Goal: Task Accomplishment & Management: Manage account settings

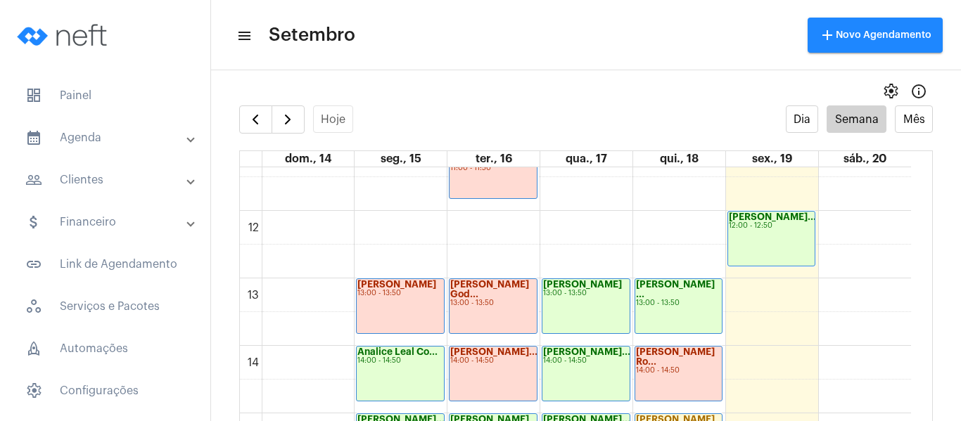
scroll to position [758, 0]
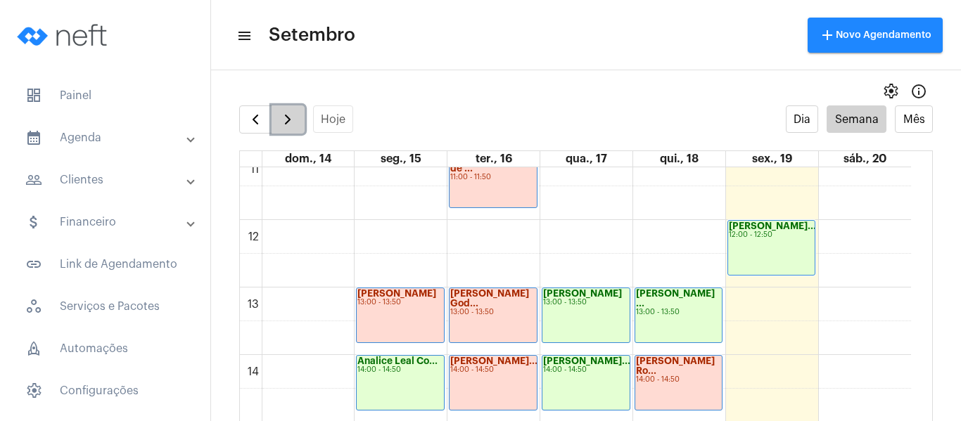
click at [288, 113] on span "button" at bounding box center [287, 119] width 17 height 17
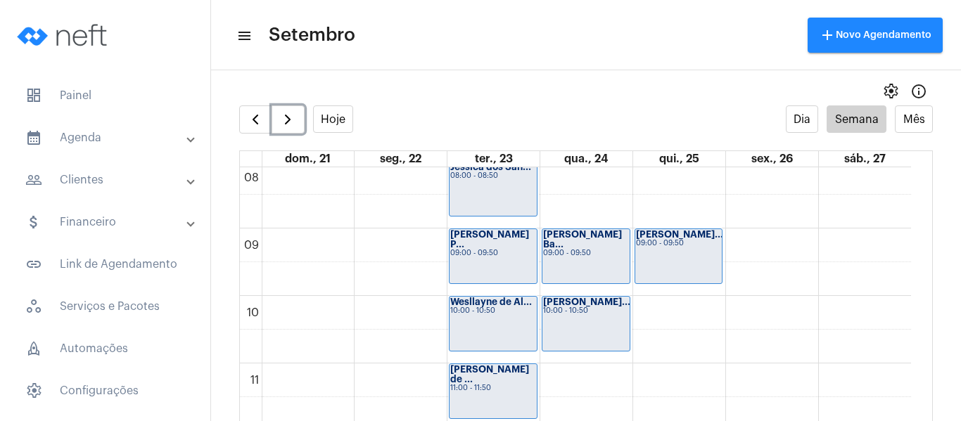
scroll to position [476, 0]
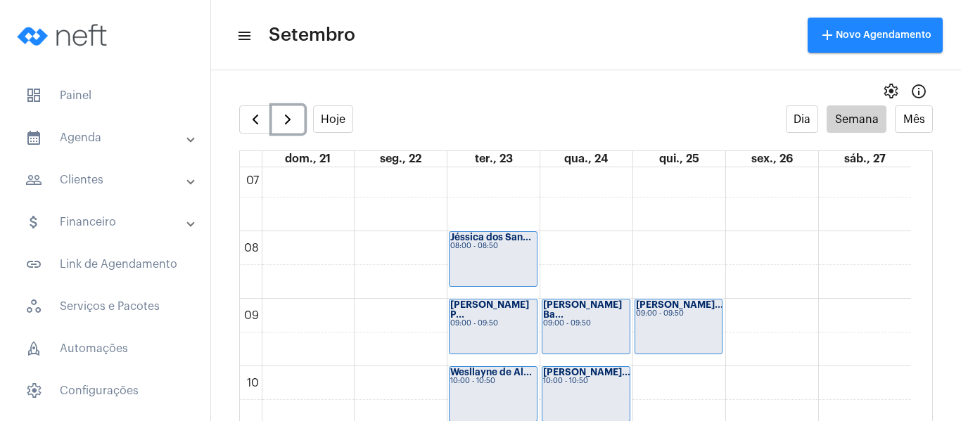
click at [477, 319] on div "[PERSON_NAME] P... 09:00 - 09:50" at bounding box center [493, 327] width 87 height 54
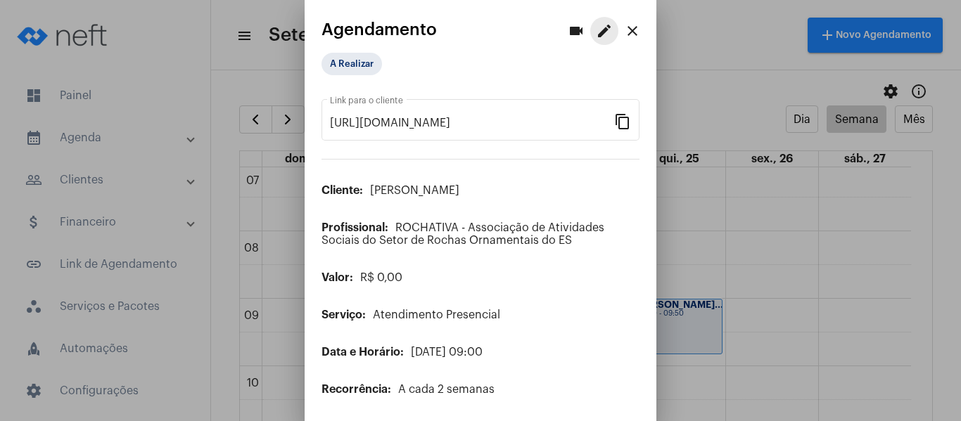
click at [596, 33] on mat-icon "edit" at bounding box center [604, 31] width 17 height 17
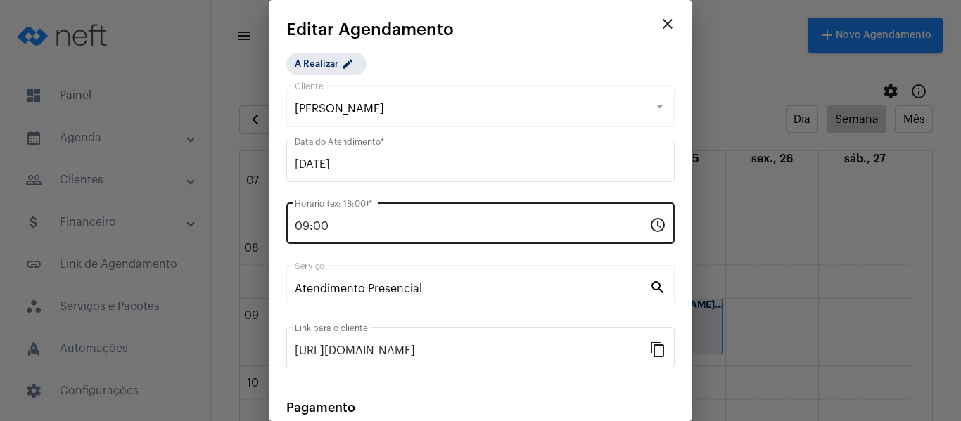
scroll to position [184, 0]
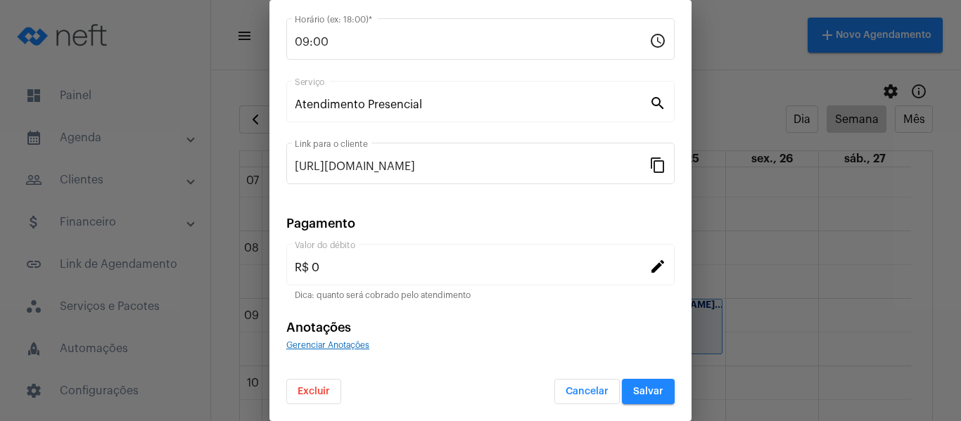
click at [318, 392] on span "Excluir" at bounding box center [314, 392] width 32 height 10
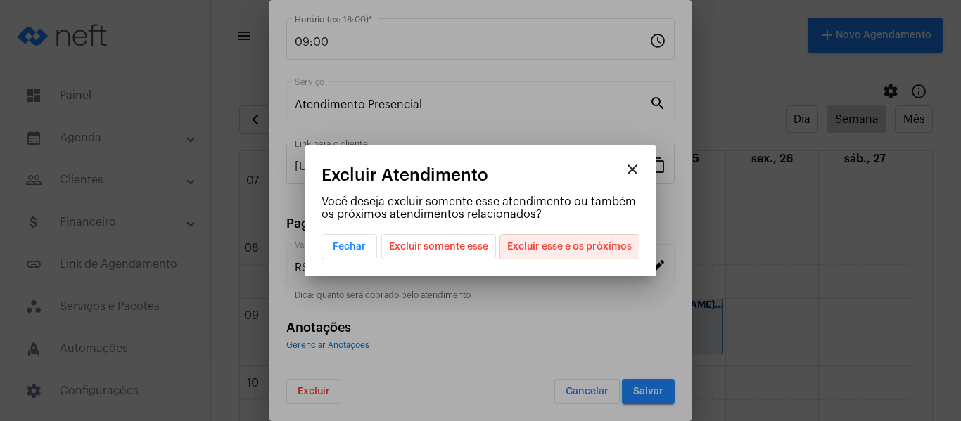
click at [554, 244] on span "Excluir esse e os próximos" at bounding box center [569, 247] width 125 height 24
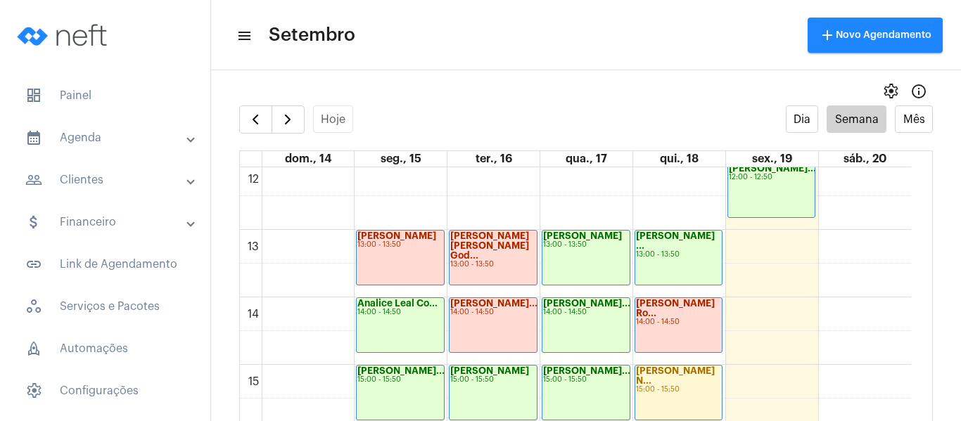
scroll to position [898, 0]
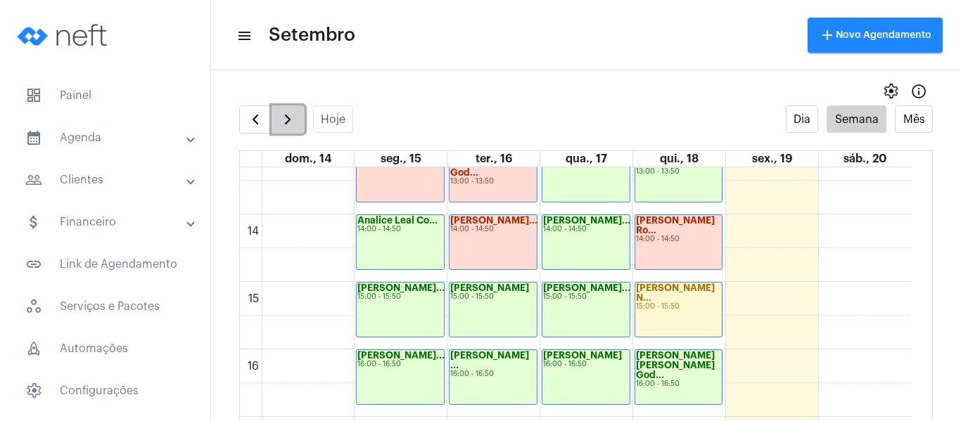
click at [281, 125] on span "button" at bounding box center [287, 119] width 17 height 17
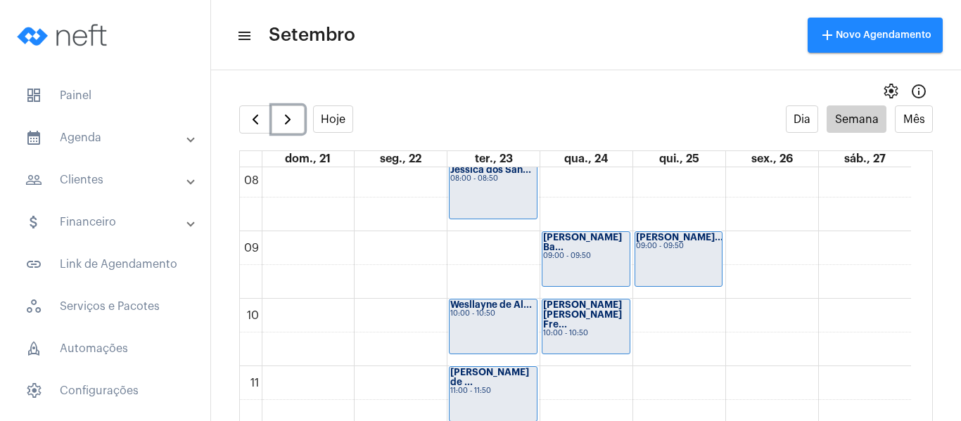
scroll to position [617, 0]
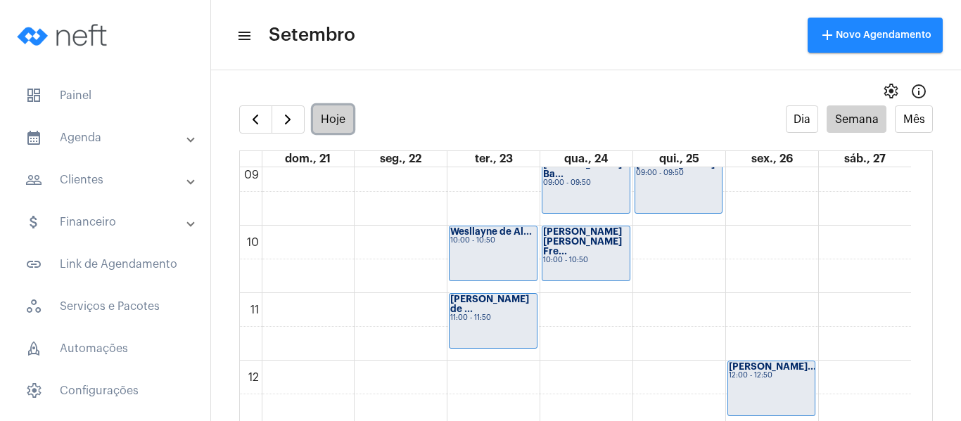
click at [332, 127] on button "Hoje" at bounding box center [333, 119] width 41 height 27
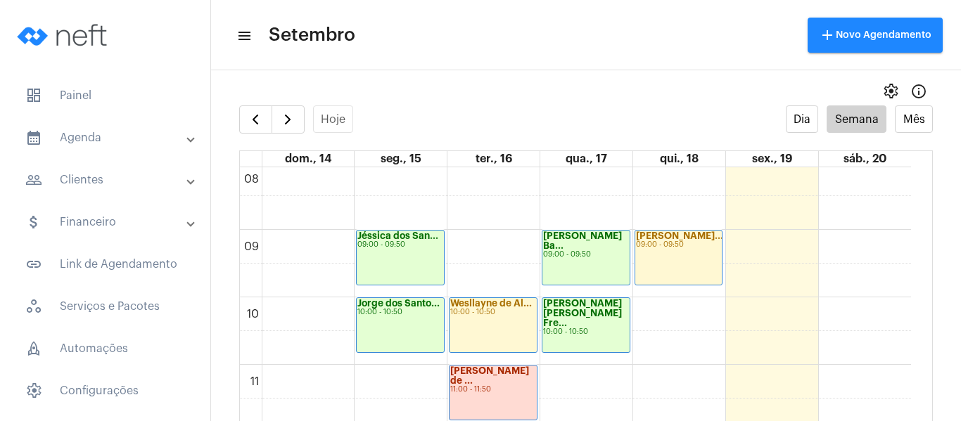
scroll to position [547, 0]
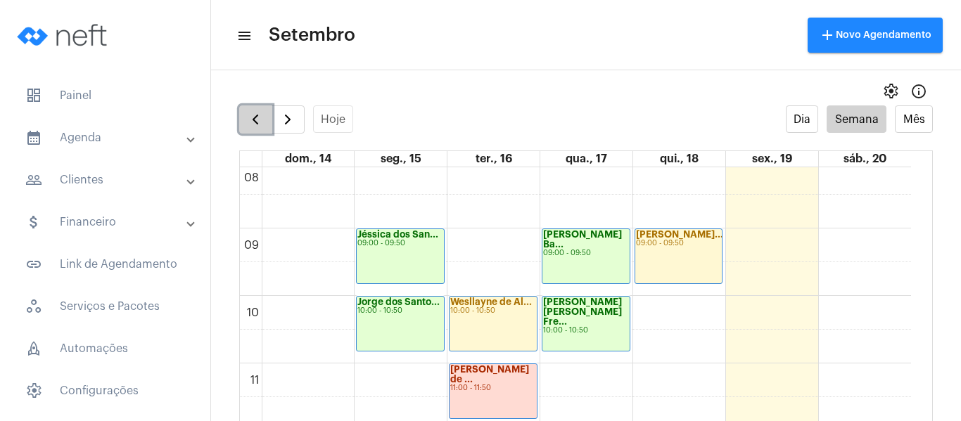
click at [263, 122] on span "button" at bounding box center [255, 119] width 17 height 17
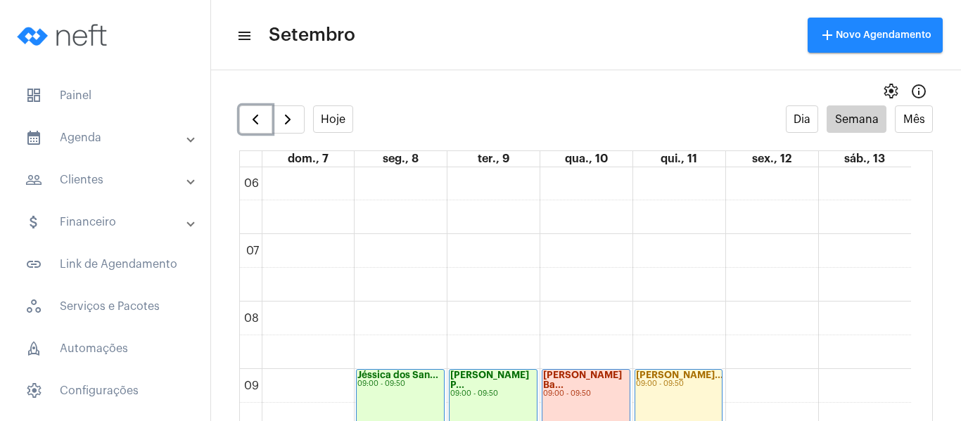
scroll to position [476, 0]
